Goal: Navigation & Orientation: Find specific page/section

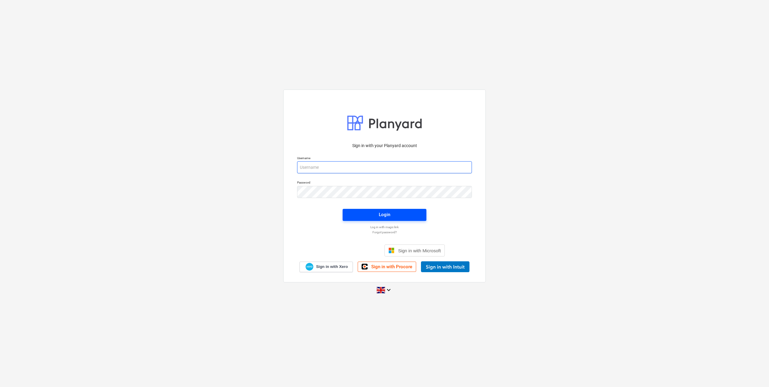
type input "[EMAIL_ADDRESS][DOMAIN_NAME]"
click at [398, 212] on span "Login" at bounding box center [384, 215] width 69 height 8
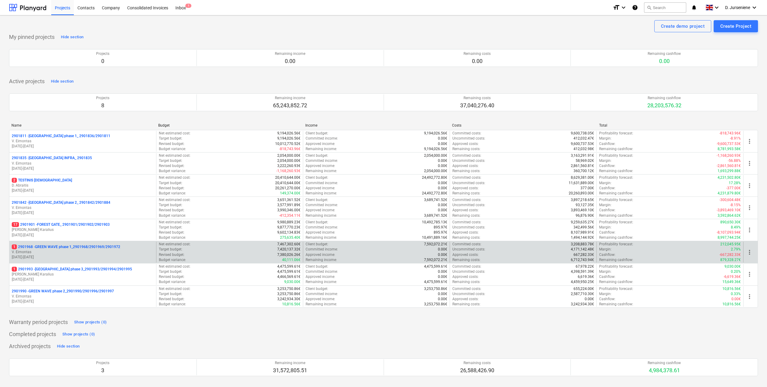
click at [60, 245] on p "1 2901968 - GREEN WAVE phase 1_2901968/2901969/2901972" at bounding box center [66, 246] width 108 height 5
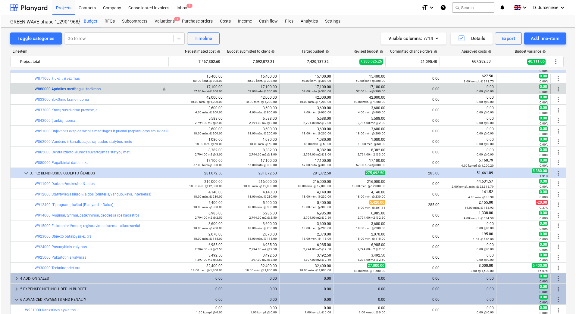
scroll to position [2486, 0]
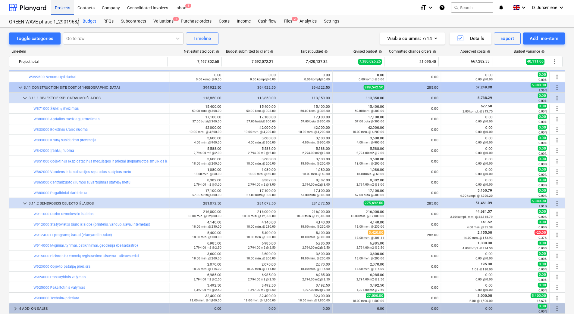
click at [71, 10] on div "Projects" at bounding box center [62, 7] width 23 height 15
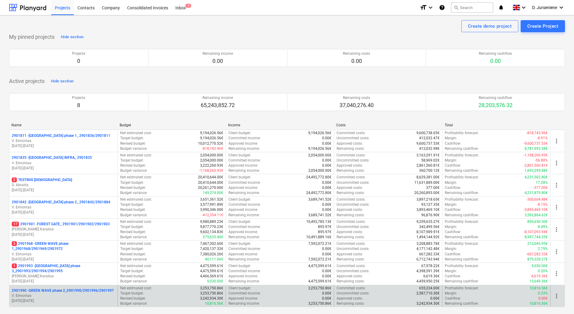
click at [71, 294] on p "2901990 - GREEN WAVE phase 2_2901990/2901996/2901997" at bounding box center [63, 291] width 102 height 5
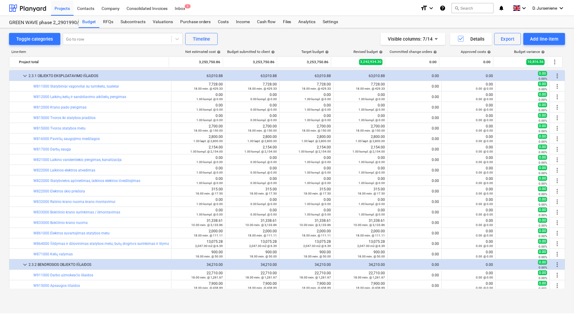
scroll to position [723, 0]
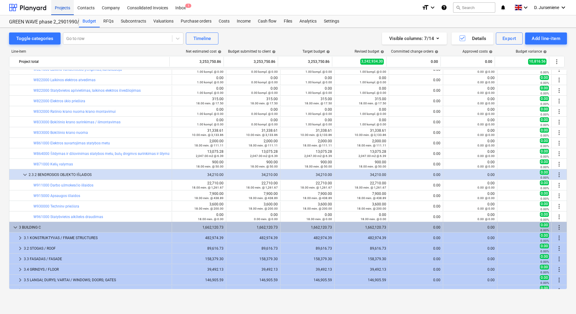
click at [61, 9] on div "Projects" at bounding box center [62, 7] width 23 height 15
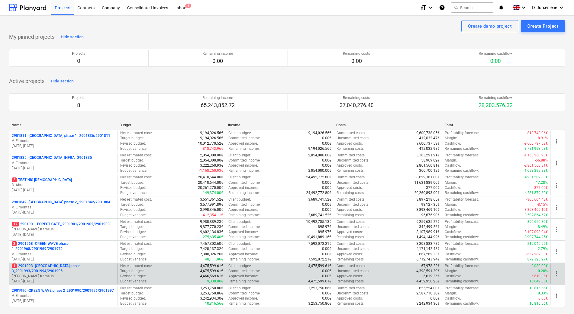
scroll to position [30, 0]
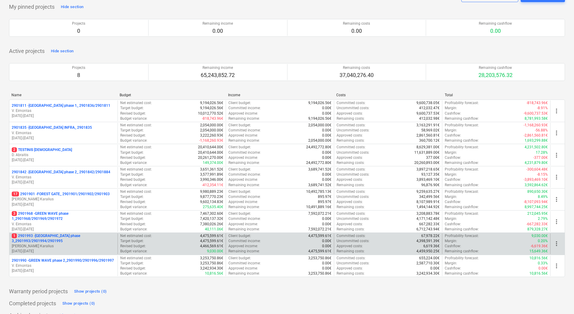
click at [66, 267] on p "V. Eimontas" at bounding box center [63, 266] width 103 height 5
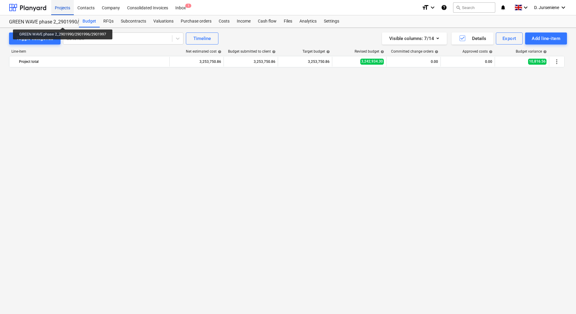
scroll to position [723, 0]
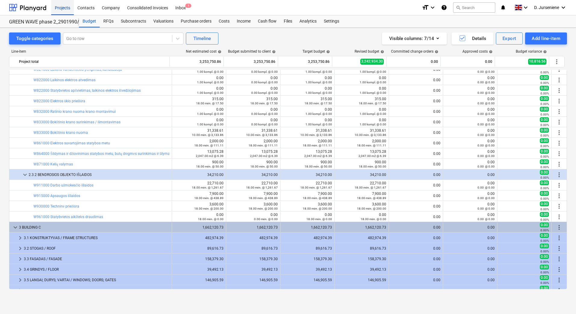
click at [55, 7] on div "Projects" at bounding box center [62, 7] width 23 height 15
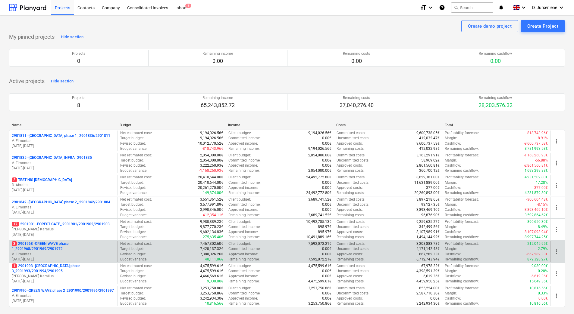
click at [52, 250] on p "3 2901968 - GREEN WAVE phase 1_2901968/2901969/2901972" at bounding box center [63, 247] width 103 height 10
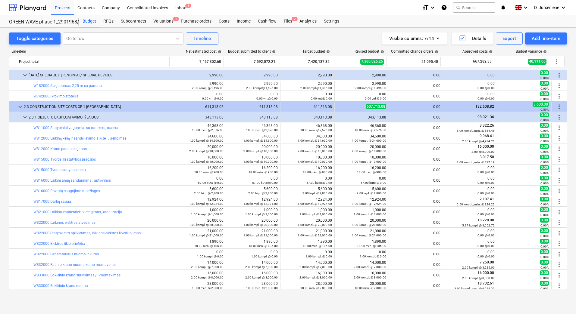
scroll to position [1289, 0]
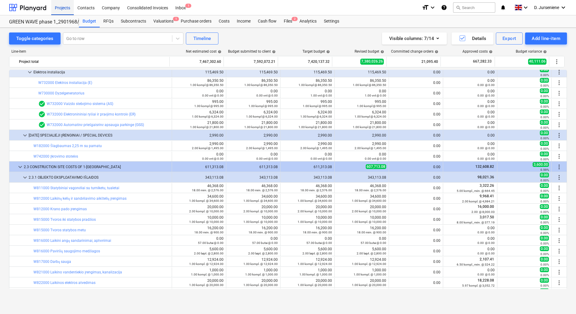
drag, startPoint x: 60, startPoint y: 11, endPoint x: 56, endPoint y: 21, distance: 10.5
click at [60, 11] on div "Projects" at bounding box center [62, 7] width 23 height 15
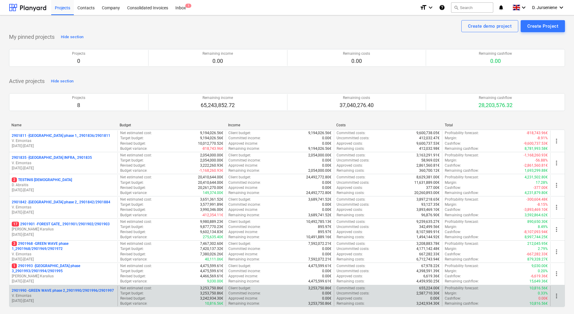
click at [48, 291] on p "2901990 - GREEN WAVE phase 2_2901990/2901996/2901997" at bounding box center [63, 291] width 102 height 5
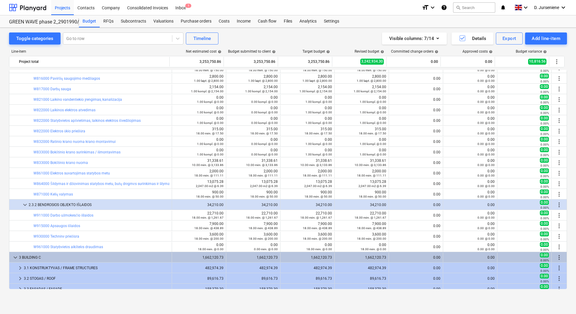
scroll to position [663, 0]
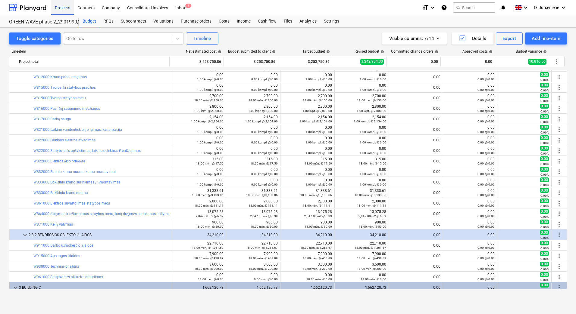
click at [65, 7] on div "Projects" at bounding box center [62, 7] width 23 height 15
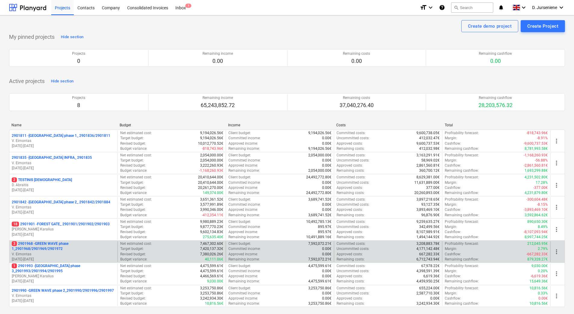
click at [64, 252] on p "V. Eimontas" at bounding box center [63, 254] width 103 height 5
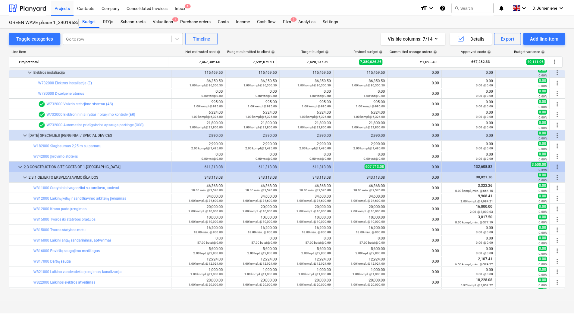
scroll to position [1440, 0]
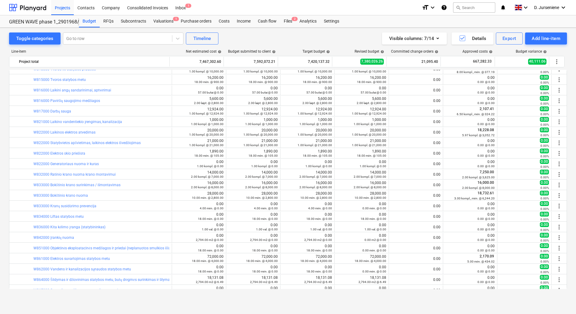
click at [58, 10] on div "Projects" at bounding box center [62, 7] width 23 height 15
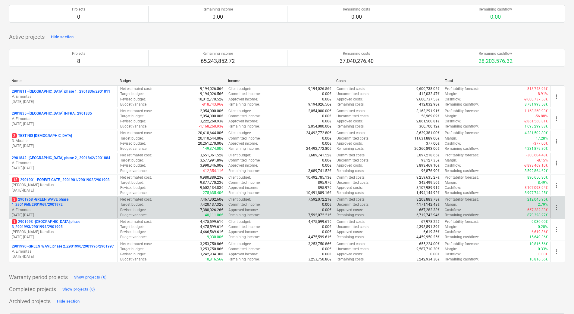
scroll to position [120, 0]
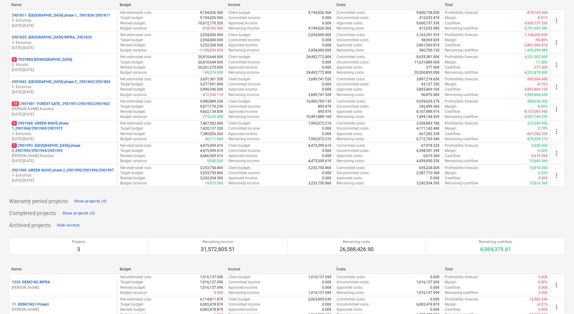
click at [85, 172] on p "2901990 - GREEN WAVE phase 2_2901990/2901996/2901997" at bounding box center [63, 170] width 102 height 5
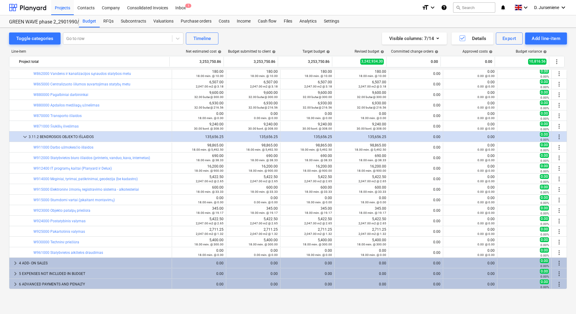
scroll to position [1079, 0]
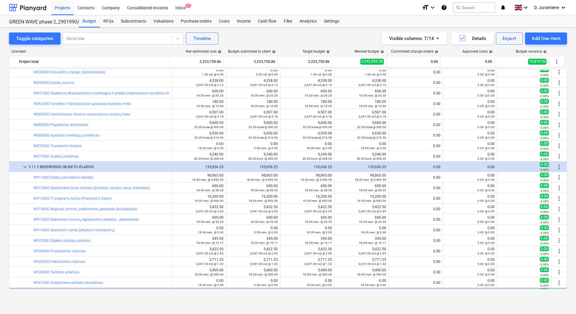
drag, startPoint x: 66, startPoint y: 9, endPoint x: 87, endPoint y: 85, distance: 79.2
click at [66, 9] on div "Projects" at bounding box center [62, 7] width 23 height 15
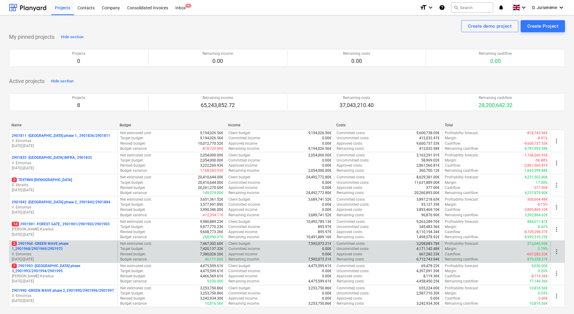
click at [49, 251] on p "3 2901968 - GREEN WAVE phase 1_2901968/2901969/2901972" at bounding box center [63, 247] width 103 height 10
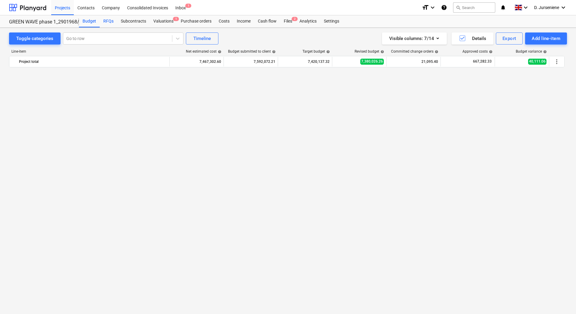
scroll to position [1440, 0]
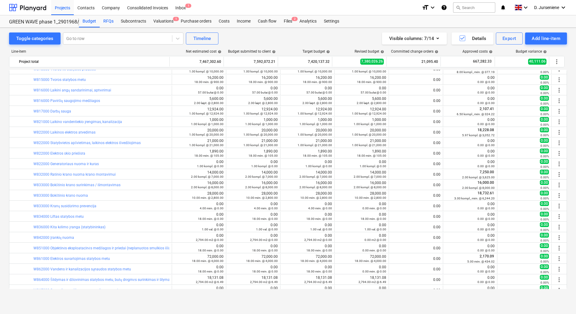
click at [108, 23] on div "RFQs" at bounding box center [108, 21] width 17 height 12
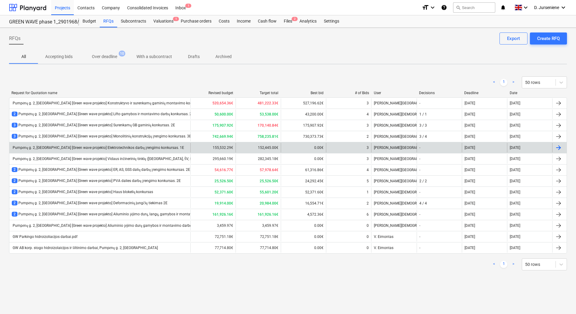
click at [131, 148] on div "Pumpėnų g. 2, [GEOGRAPHIC_DATA] [Green wave projekto] Elektrotechnikos darbų įr…" at bounding box center [98, 148] width 172 height 5
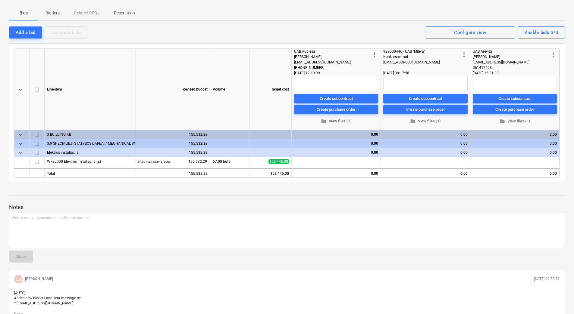
scroll to position [30, 0]
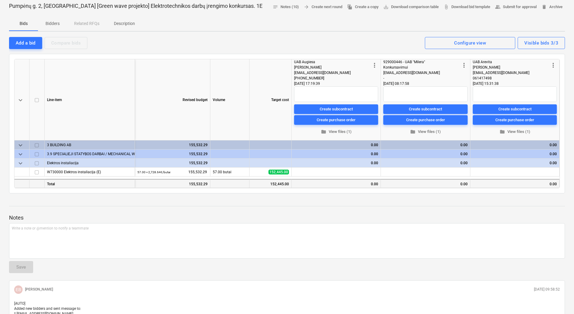
drag, startPoint x: 72, startPoint y: 196, endPoint x: 55, endPoint y: 185, distance: 20.7
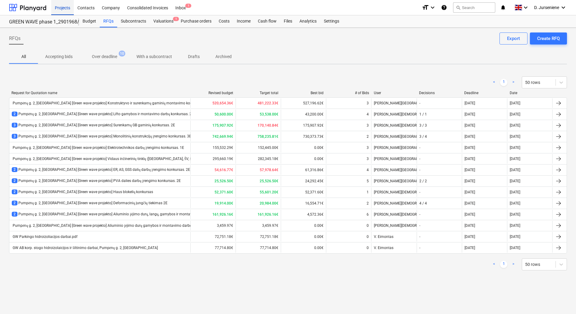
click at [66, 6] on div "Projects" at bounding box center [62, 7] width 23 height 15
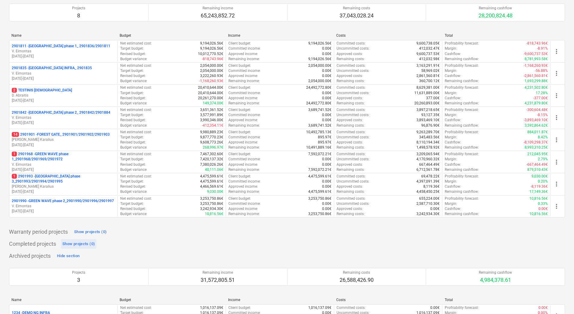
scroll to position [90, 0]
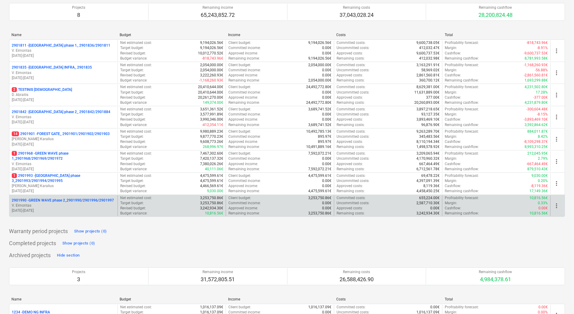
click at [65, 197] on div "2901990 - GREEN WAVE phase 2_2901990/2901996/2901997 [PERSON_NAME] [DATE] - [DA…" at bounding box center [63, 206] width 108 height 21
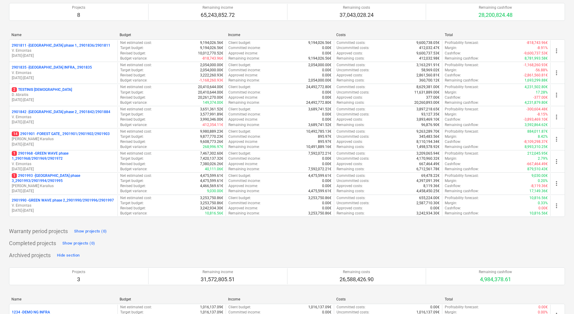
click at [64, 201] on p "2901990 - GREEN WAVE phase 2_2901990/2901996/2901997" at bounding box center [63, 200] width 102 height 5
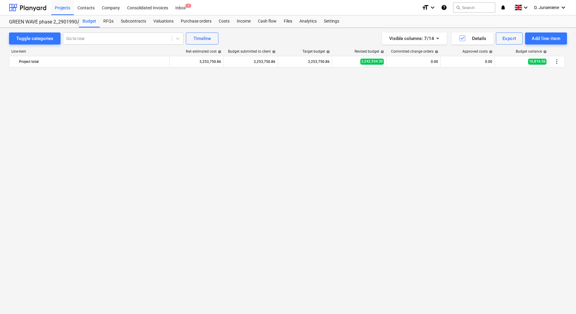
scroll to position [205, 0]
